Goal: Information Seeking & Learning: Learn about a topic

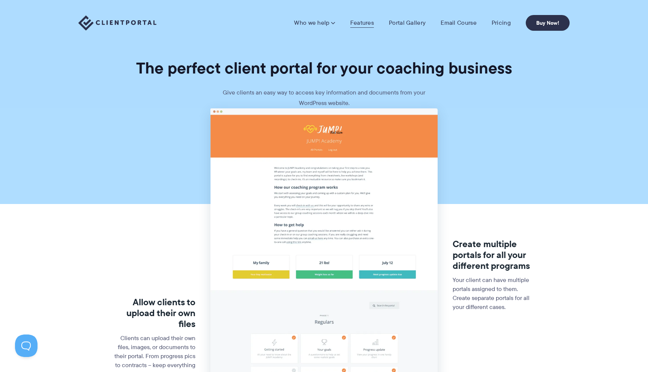
click at [360, 21] on link "Features" at bounding box center [362, 23] width 24 height 8
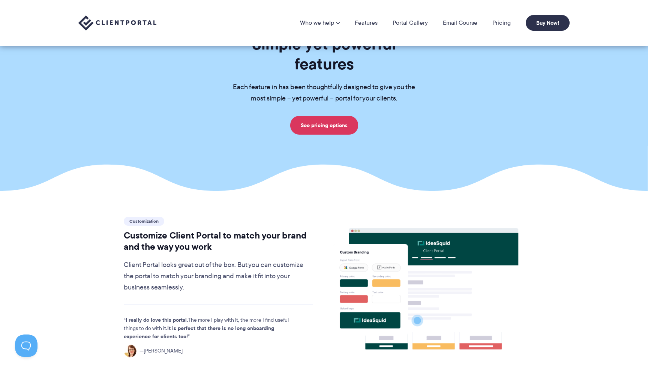
scroll to position [31, 0]
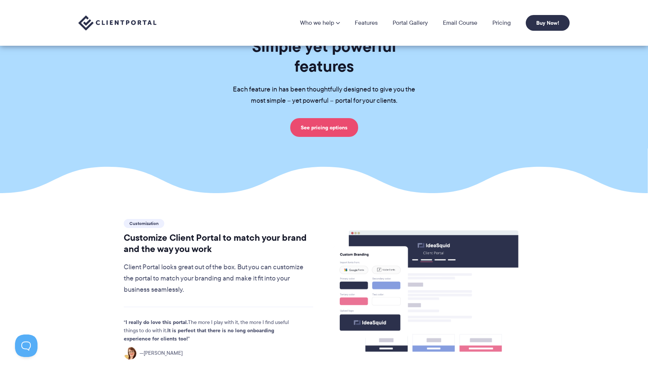
click at [326, 118] on link "See pricing options" at bounding box center [324, 127] width 68 height 19
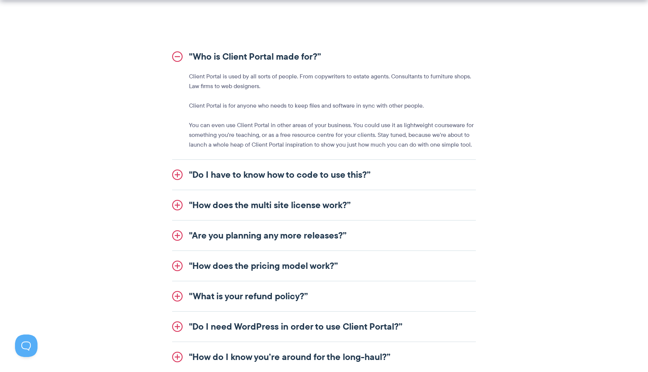
scroll to position [845, 0]
click at [350, 175] on link ""Do I have to know how to code to use this?”" at bounding box center [324, 174] width 304 height 30
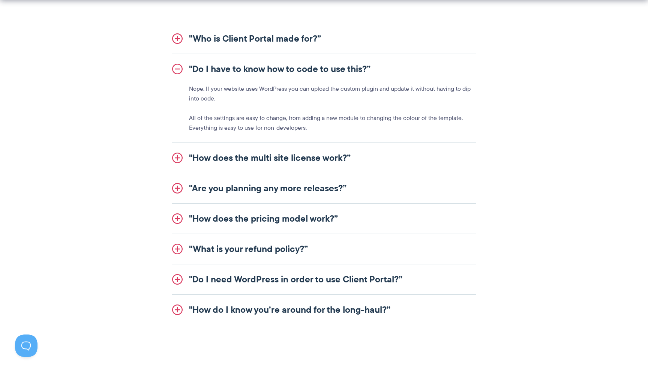
scroll to position [863, 0]
click at [295, 158] on link ""How does the multi site license work?”" at bounding box center [324, 157] width 304 height 30
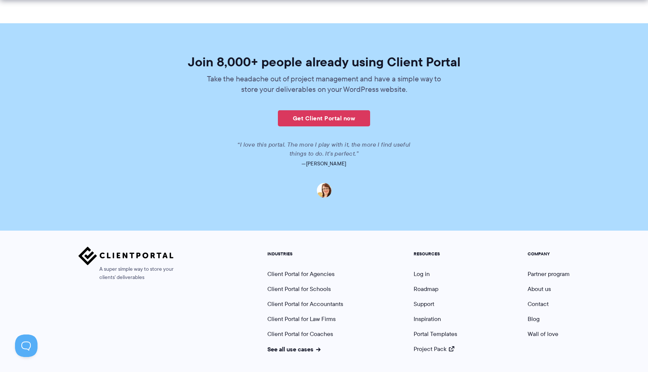
scroll to position [1787, 0]
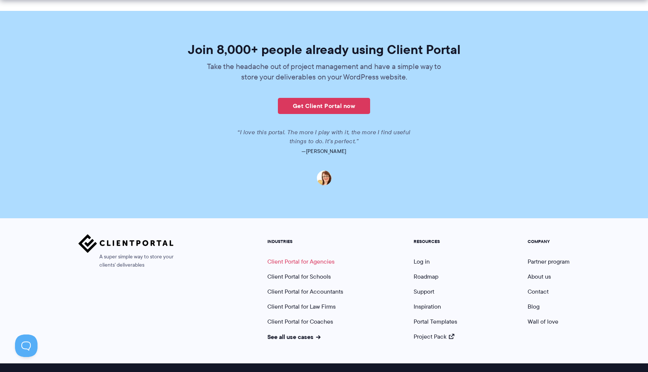
click at [301, 257] on link "Client Portal for Agencies" at bounding box center [301, 261] width 67 height 9
click at [289, 317] on link "Client Portal for Coaches" at bounding box center [301, 321] width 66 height 9
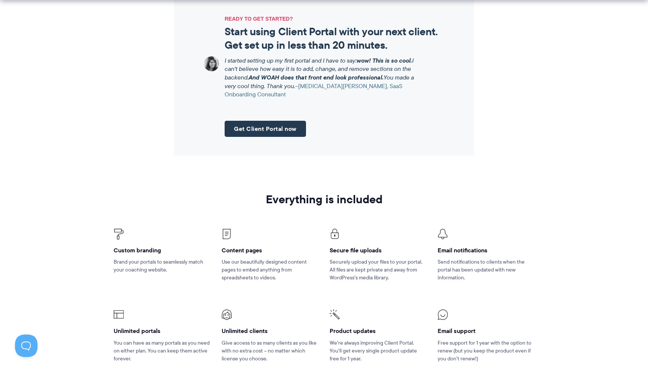
scroll to position [905, 0]
